Goal: Task Accomplishment & Management: Manage account settings

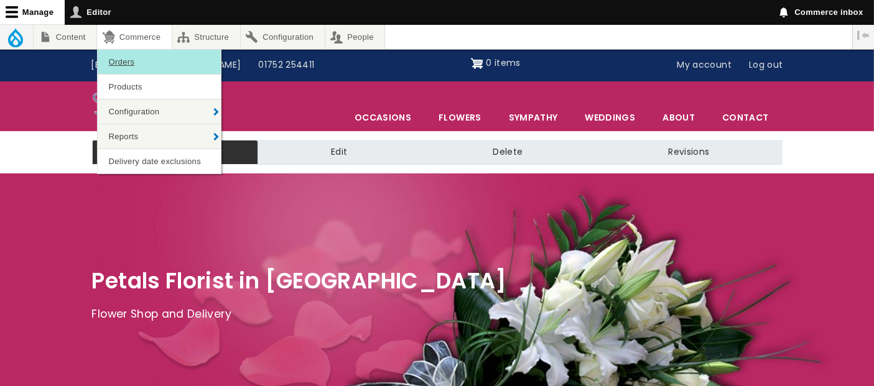
click at [125, 65] on link "Orders" at bounding box center [159, 62] width 123 height 24
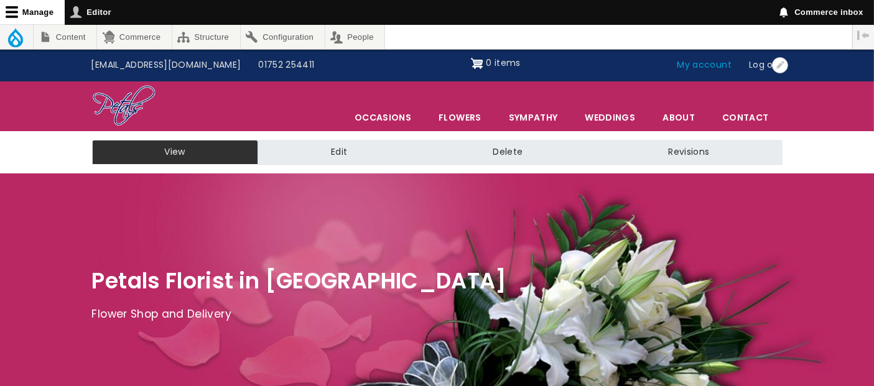
click at [704, 66] on link "My account" at bounding box center [705, 65] width 72 height 24
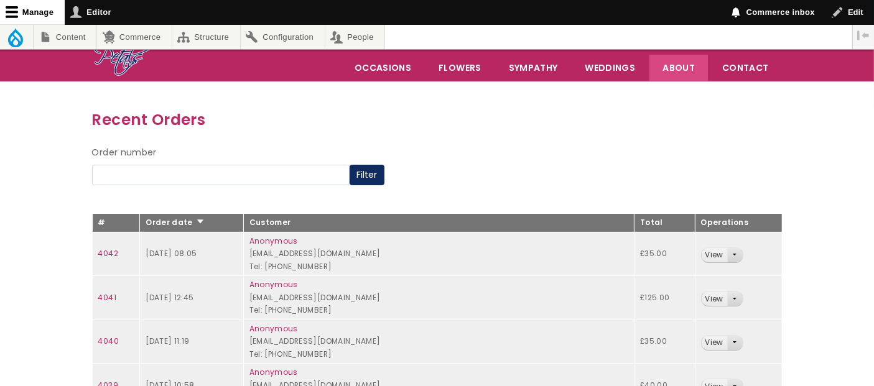
scroll to position [138, 0]
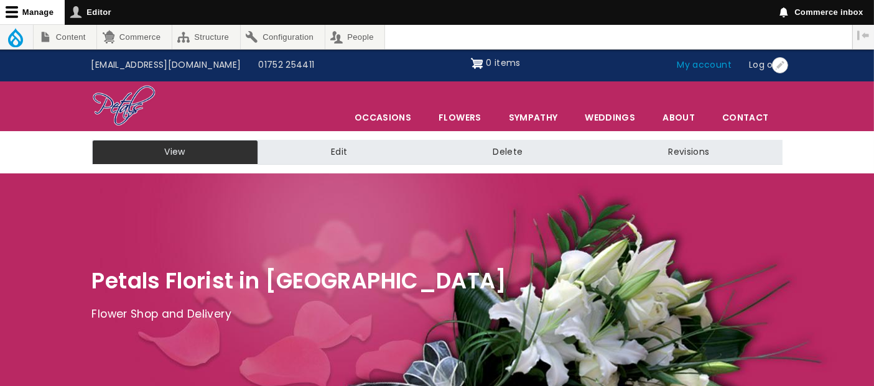
click at [705, 68] on link "My account" at bounding box center [705, 65] width 72 height 24
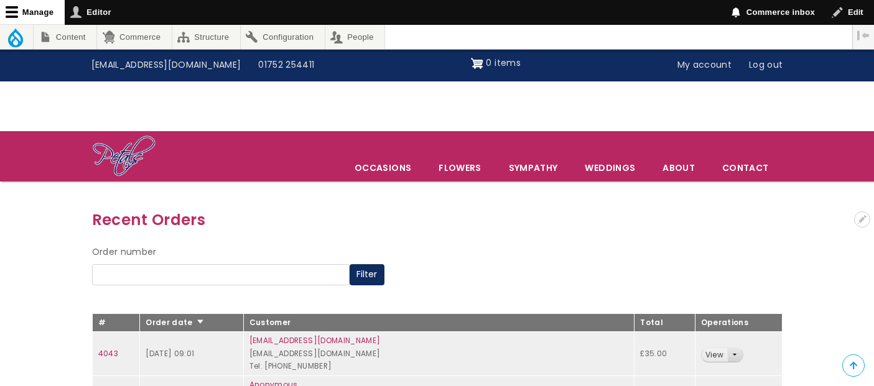
scroll to position [207, 0]
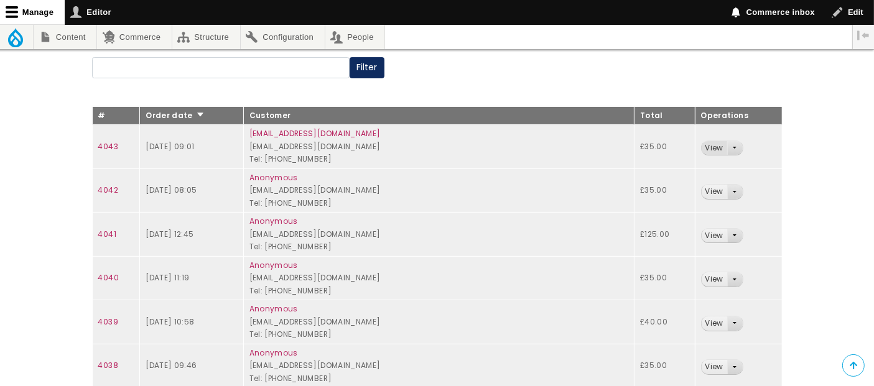
click at [714, 144] on link "View" at bounding box center [715, 148] width 26 height 14
